Goal: Book appointment/travel/reservation

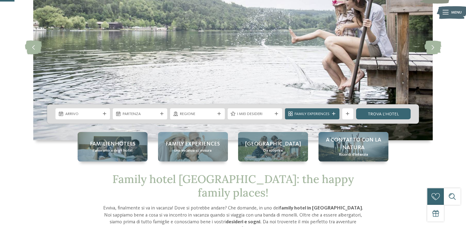
scroll to position [74, 0]
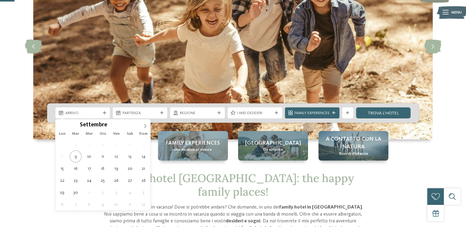
click at [107, 113] on div at bounding box center [105, 113] width 6 height 3
click at [146, 125] on icon at bounding box center [145, 126] width 4 height 4
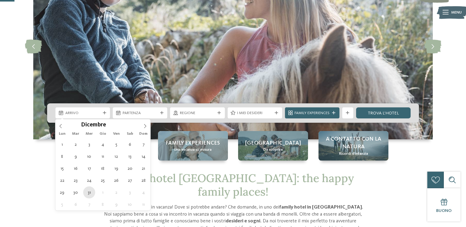
type div "[DATE]"
type input "****"
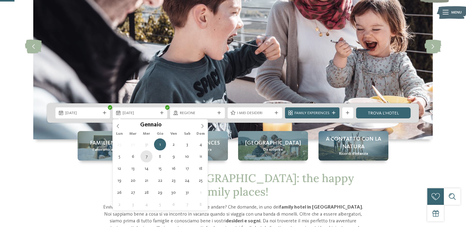
type div "[DATE]"
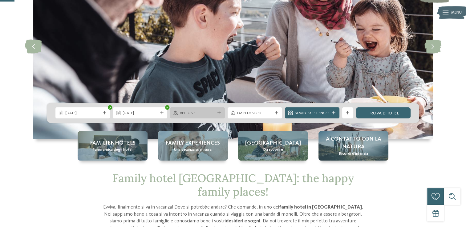
click at [181, 115] on span "Regione" at bounding box center [197, 114] width 35 height 6
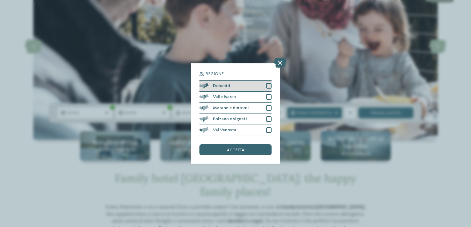
click at [223, 90] on div "Dolomiti" at bounding box center [235, 86] width 72 height 11
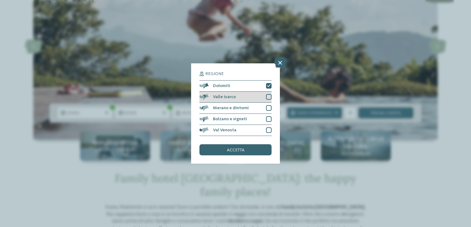
click at [224, 93] on div "Valle Isarco" at bounding box center [235, 97] width 72 height 11
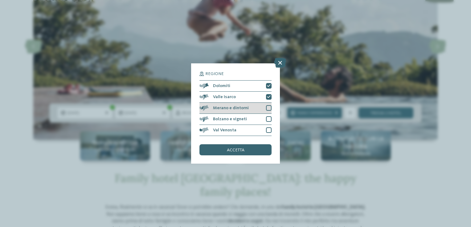
click at [226, 105] on div "Merano e dintorni" at bounding box center [235, 108] width 72 height 11
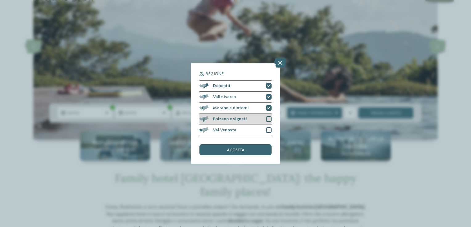
click at [225, 116] on div "Bolzano e vigneti" at bounding box center [235, 119] width 72 height 11
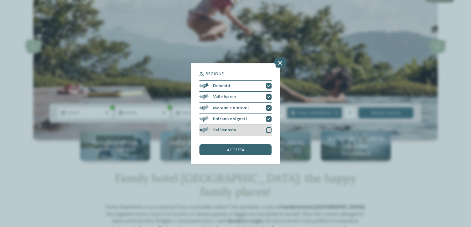
click at [230, 129] on span "Val Venosta" at bounding box center [224, 130] width 23 height 4
click at [233, 147] on div "accetta" at bounding box center [235, 149] width 72 height 11
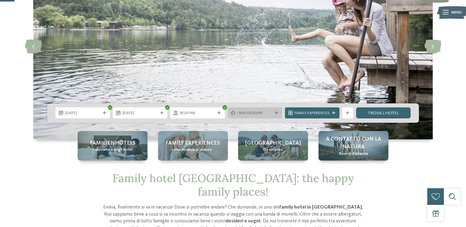
click at [243, 115] on span "I miei desideri" at bounding box center [254, 114] width 35 height 6
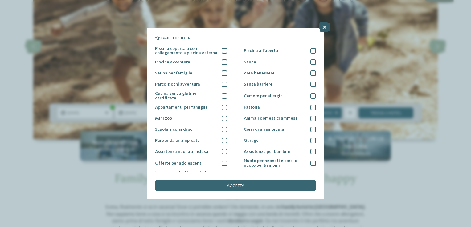
click at [326, 26] on icon at bounding box center [324, 27] width 12 height 10
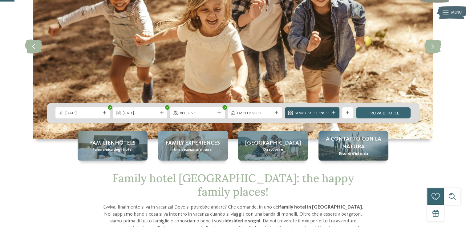
click at [314, 113] on span "Family Experiences" at bounding box center [312, 114] width 35 height 6
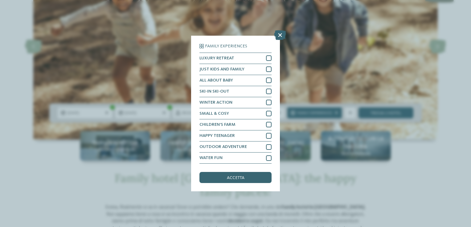
click at [223, 186] on div "Family Experiences LUXURY RETREAT JUST KIDS AND FAMILY" at bounding box center [235, 114] width 89 height 156
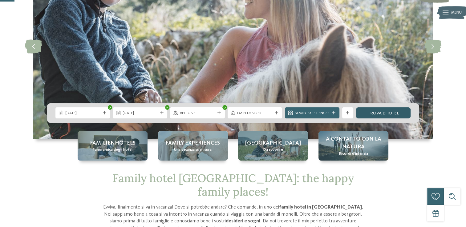
click at [369, 112] on link "trova l’hotel" at bounding box center [383, 113] width 55 height 11
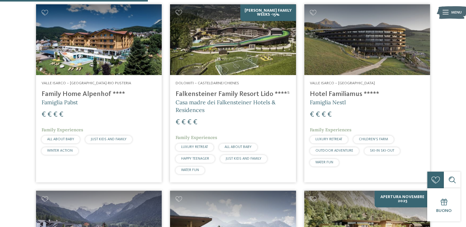
scroll to position [400, 0]
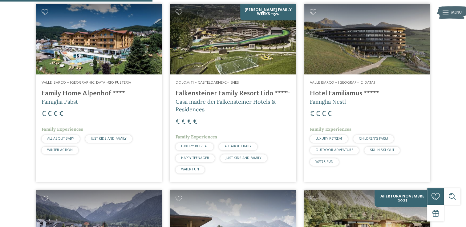
click at [82, 91] on h4 "Family Home Alpenhof ****" at bounding box center [99, 94] width 115 height 8
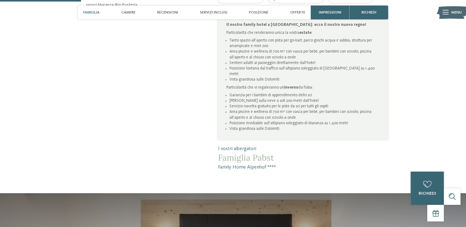
scroll to position [345, 0]
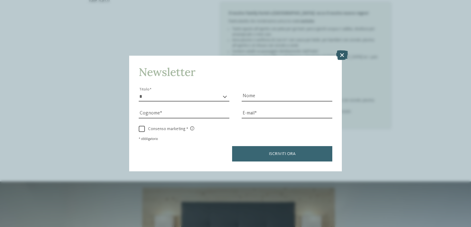
click at [340, 59] on icon at bounding box center [342, 56] width 12 height 10
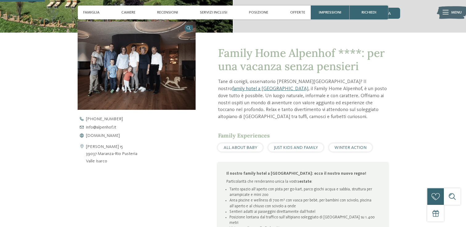
scroll to position [185, 0]
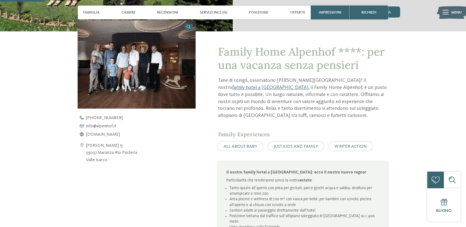
click at [206, 43] on div "Family Home Alpenhof ****: per una vacanza senza pensieri Tane di conigli, osse…" at bounding box center [292, 175] width 193 height 288
